Goal: Task Accomplishment & Management: Manage account settings

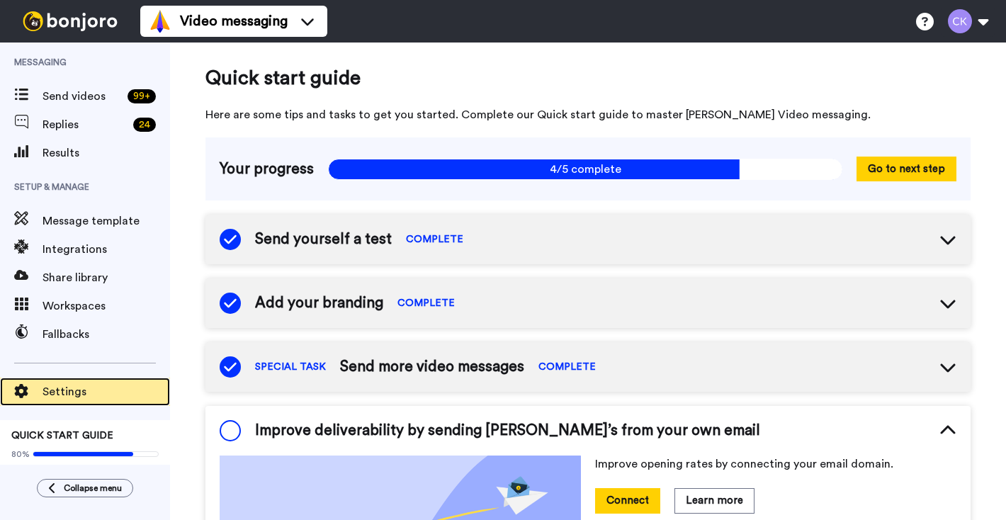
click at [64, 388] on span "Settings" at bounding box center [107, 391] width 128 height 17
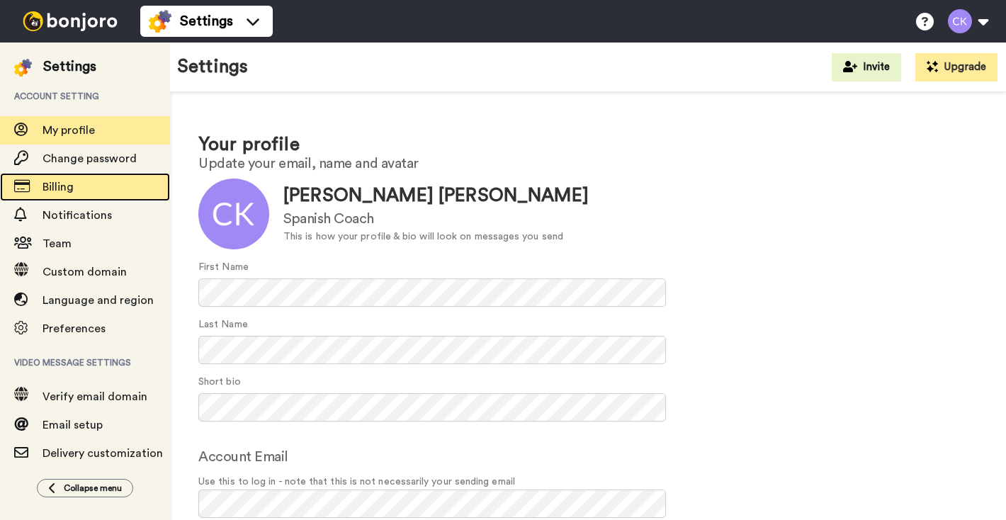
click at [47, 193] on span "Billing" at bounding box center [58, 186] width 31 height 11
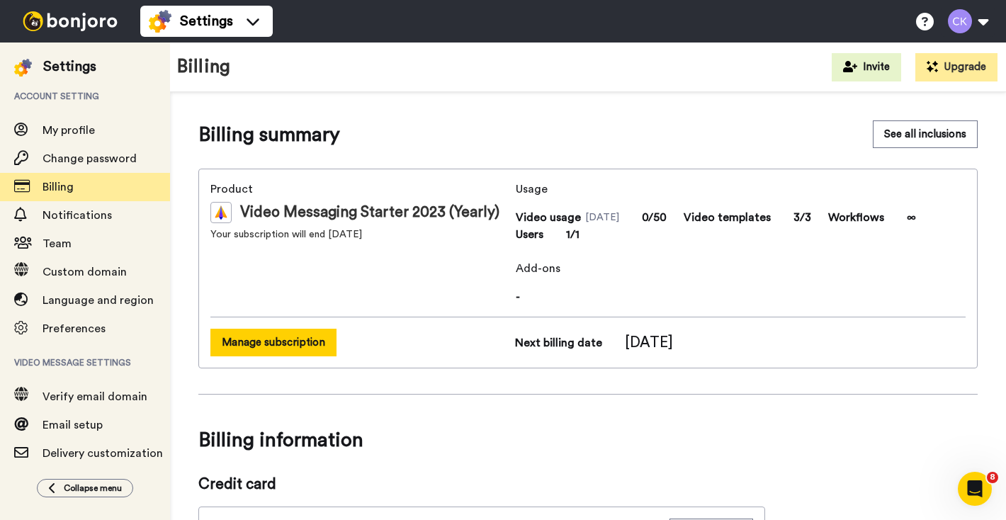
click at [274, 347] on button "Manage subscription" at bounding box center [273, 343] width 126 height 28
